Goal: Information Seeking & Learning: Learn about a topic

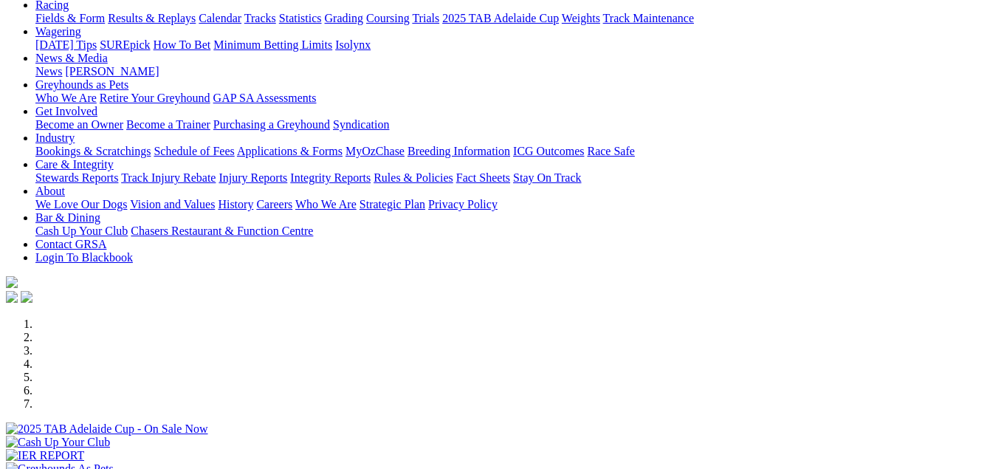
scroll to position [443, 0]
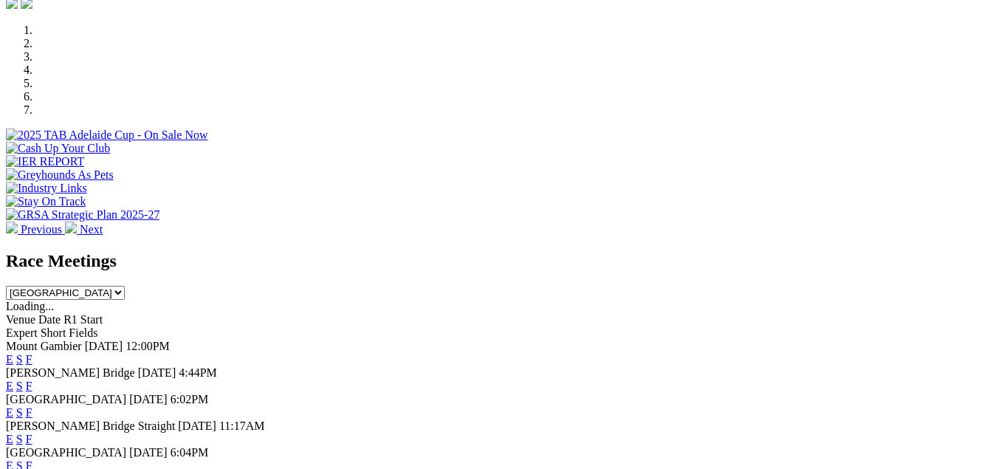
click at [125, 286] on select "[GEOGRAPHIC_DATA] [GEOGRAPHIC_DATA] [GEOGRAPHIC_DATA] [GEOGRAPHIC_DATA] [GEOGRA…" at bounding box center [65, 293] width 119 height 14
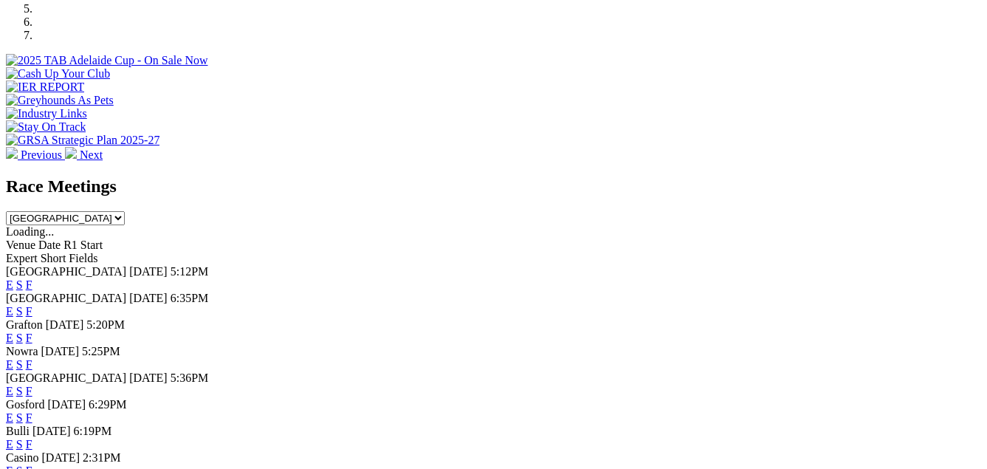
scroll to position [517, 0]
drag, startPoint x: 702, startPoint y: 31, endPoint x: 698, endPoint y: 44, distance: 13.8
click at [125, 212] on select "[GEOGRAPHIC_DATA] [GEOGRAPHIC_DATA] [GEOGRAPHIC_DATA] [GEOGRAPHIC_DATA] [GEOGRA…" at bounding box center [65, 219] width 119 height 14
select select "VIC"
click at [125, 212] on select "[GEOGRAPHIC_DATA] [GEOGRAPHIC_DATA] [GEOGRAPHIC_DATA] [GEOGRAPHIC_DATA] [GEOGRA…" at bounding box center [65, 219] width 119 height 14
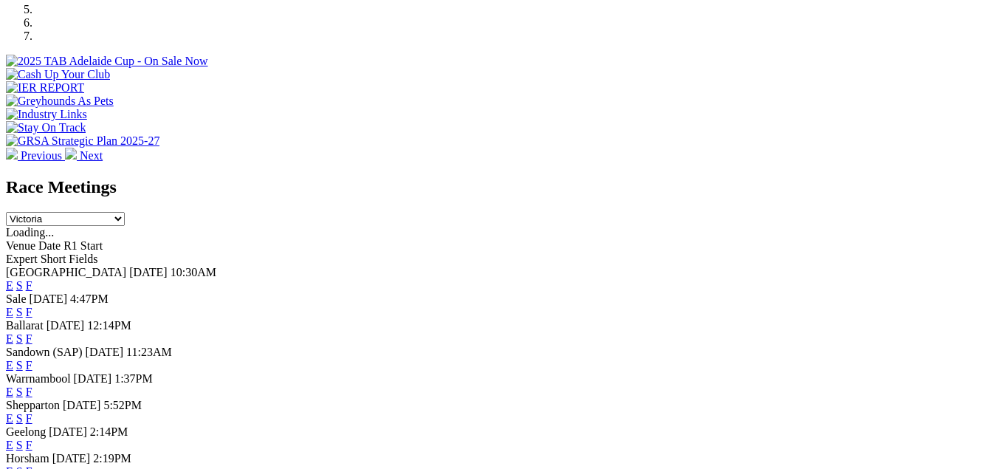
click at [32, 385] on link "F" at bounding box center [29, 391] width 7 height 13
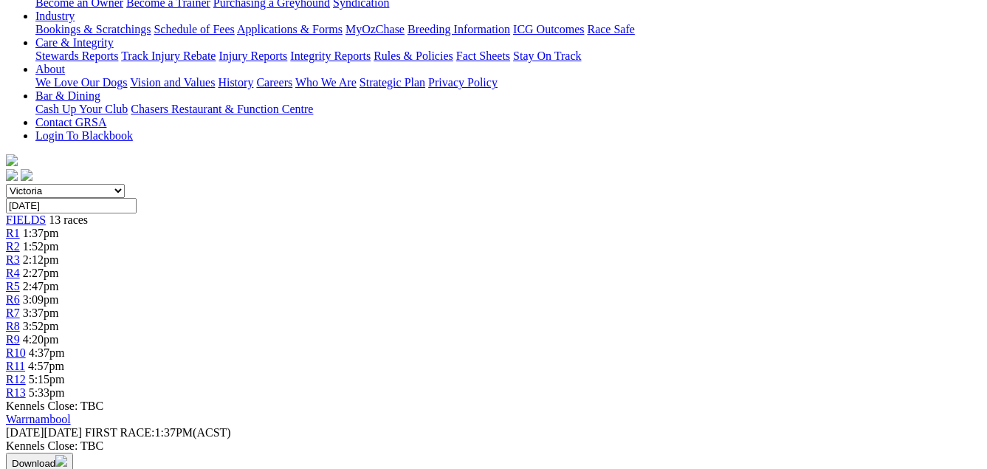
scroll to position [295, 0]
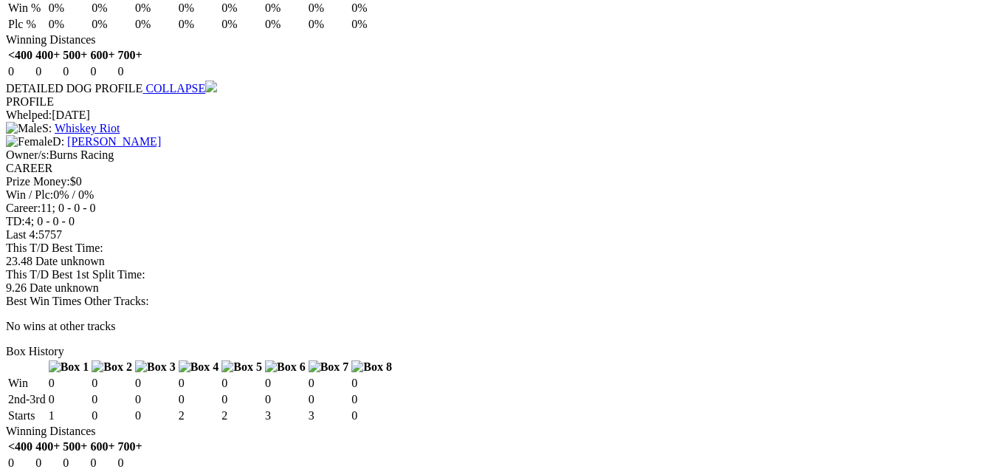
scroll to position [1624, 0]
